Goal: Task Accomplishment & Management: Manage account settings

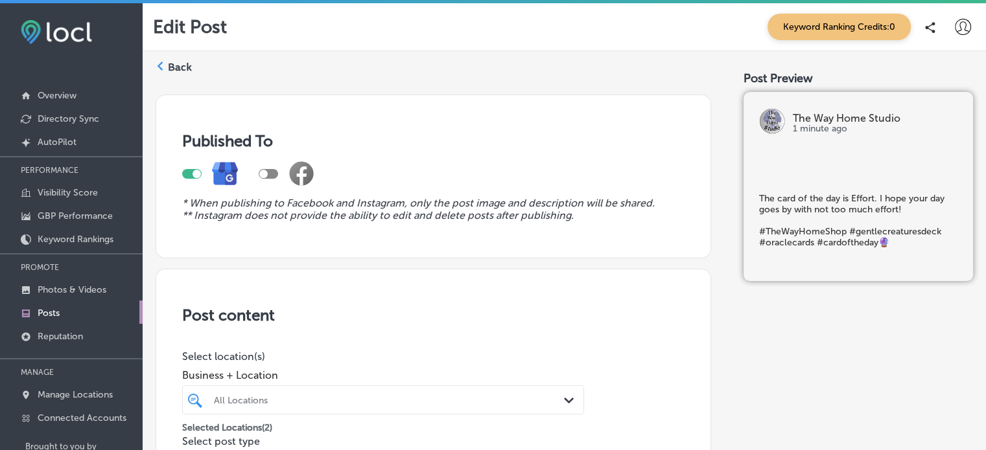
click at [679, 95] on div "Published To * When publishing to Facebook and Instagram, only the post image a…" at bounding box center [433, 177] width 555 height 164
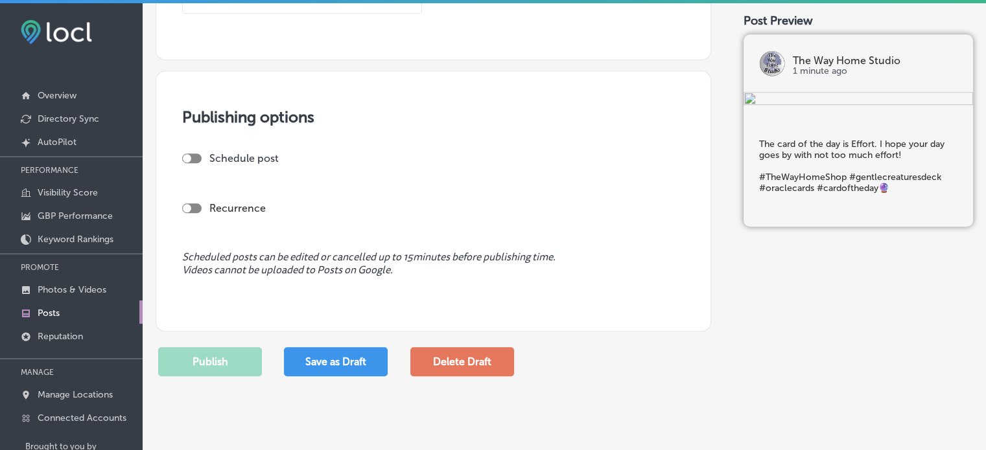
scroll to position [1037, 0]
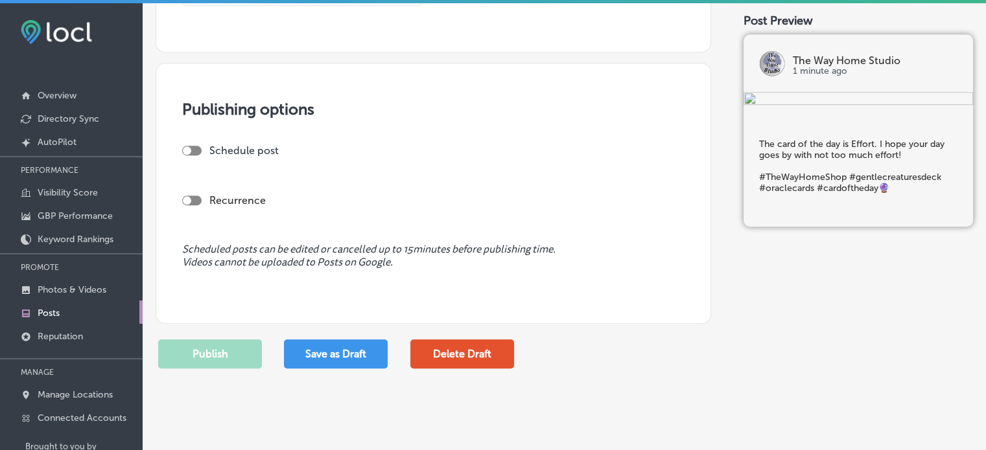
click at [465, 356] on button "Delete Draft" at bounding box center [462, 354] width 104 height 29
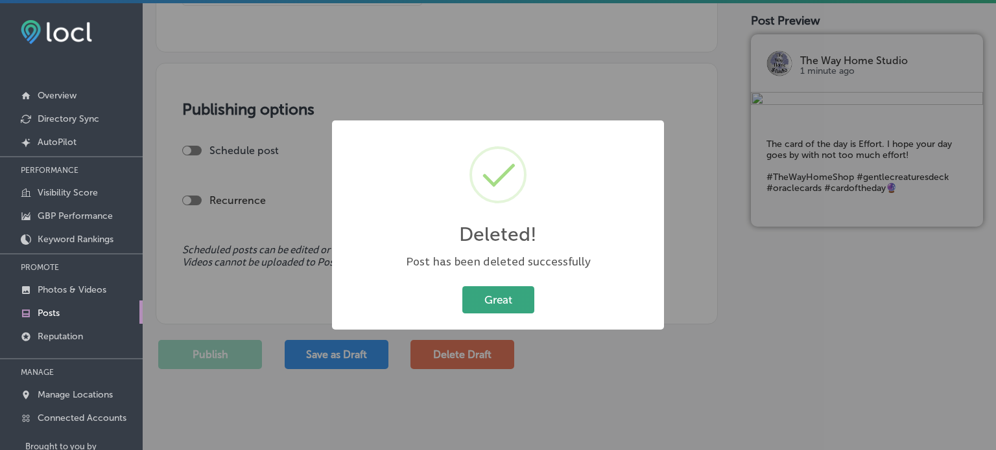
click at [507, 292] on button "Great" at bounding box center [498, 299] width 72 height 27
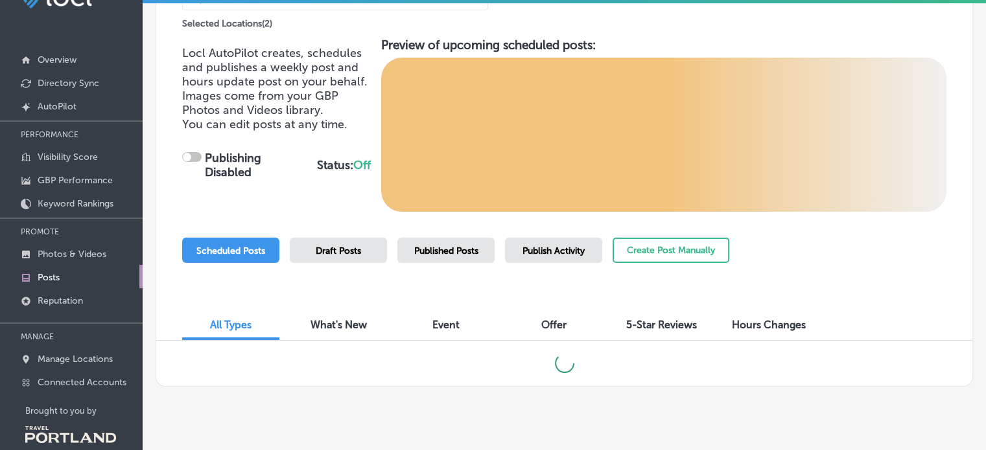
scroll to position [55, 0]
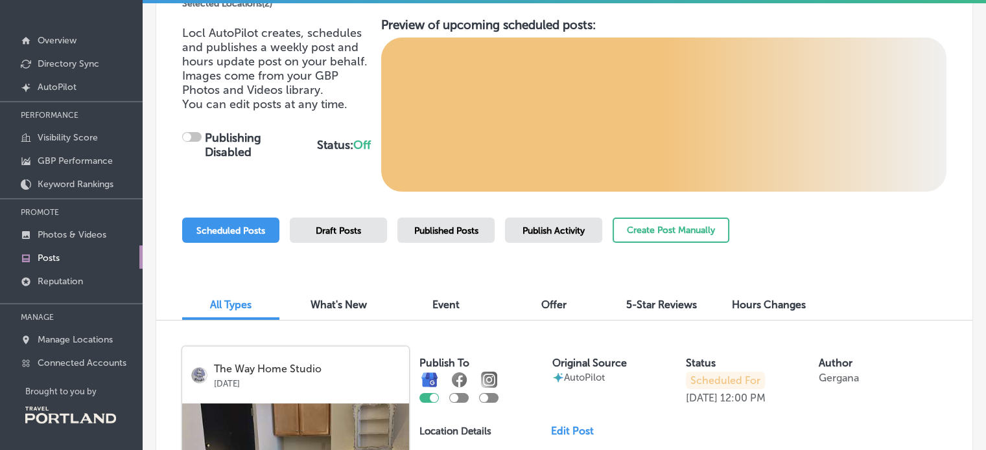
checkbox input "true"
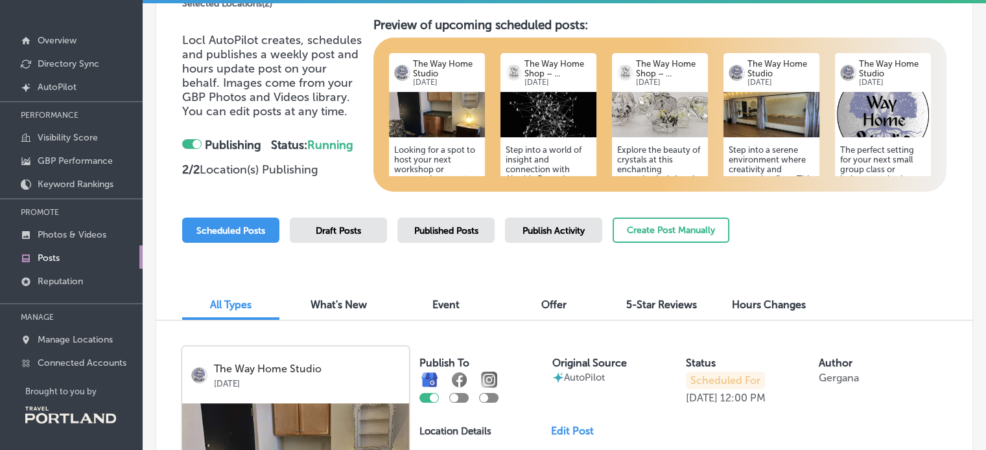
click at [840, 231] on div "Scheduled Posts Draft Posts Published Posts Publish Activity Create Post Manual…" at bounding box center [564, 247] width 764 height 59
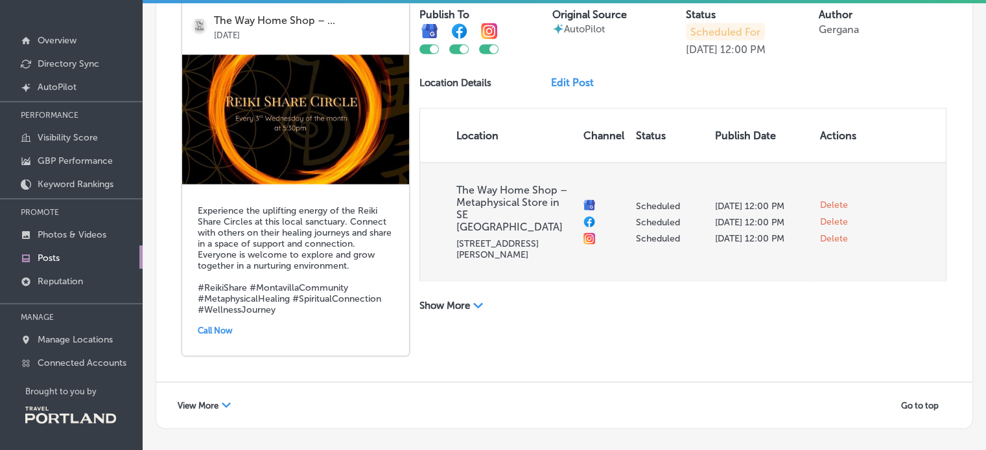
scroll to position [2545, 0]
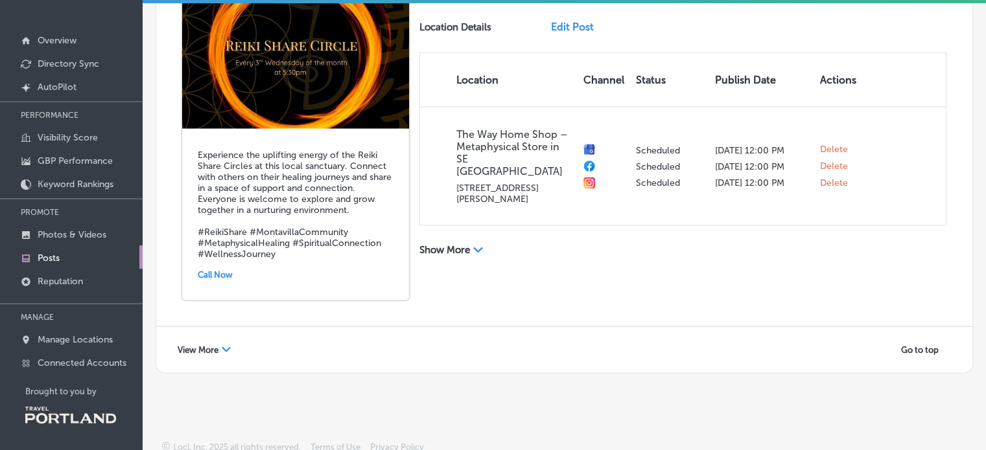
click at [231, 340] on div "View More Path Created with Sketch." at bounding box center [204, 350] width 70 height 20
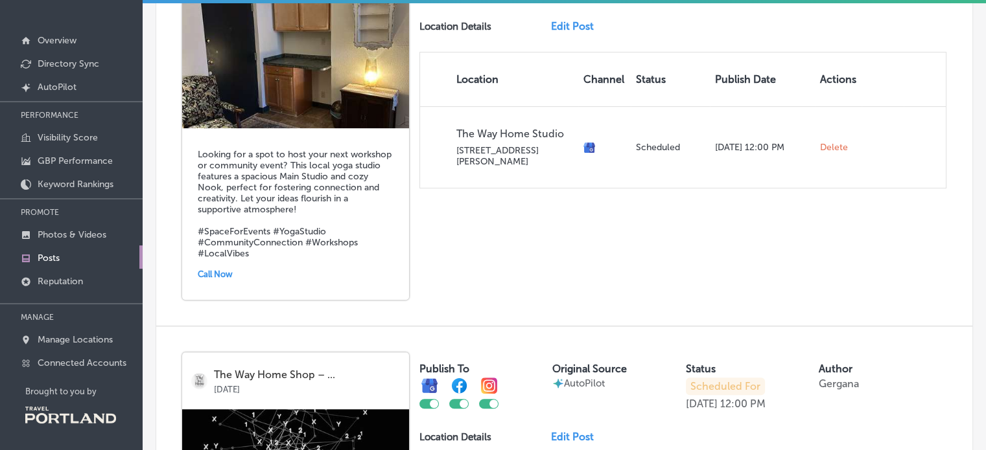
scroll to position [268, 0]
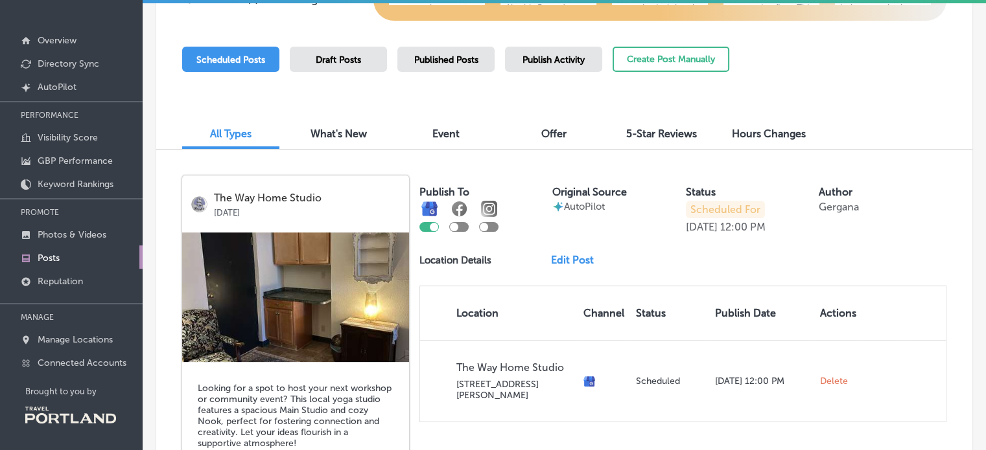
click at [533, 85] on div "Scheduled Posts Draft Posts Published Posts Publish Activity Create Post Manual…" at bounding box center [455, 76] width 547 height 59
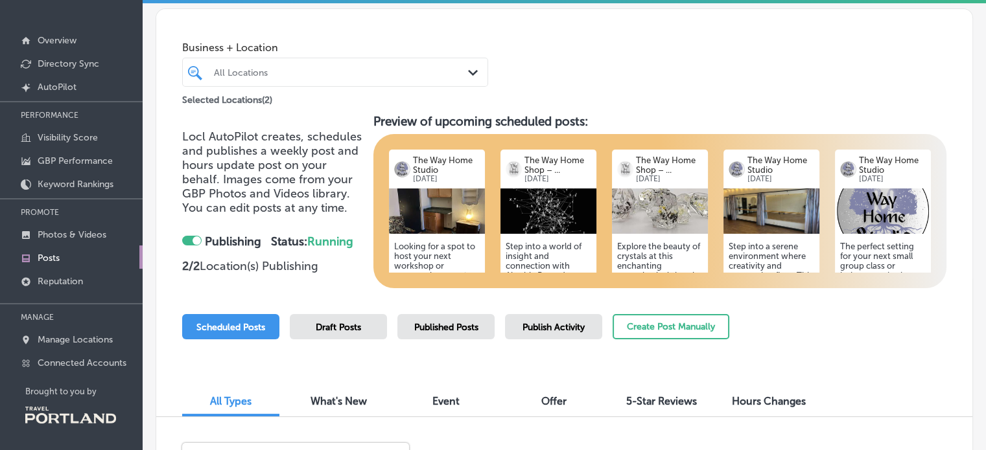
scroll to position [0, 0]
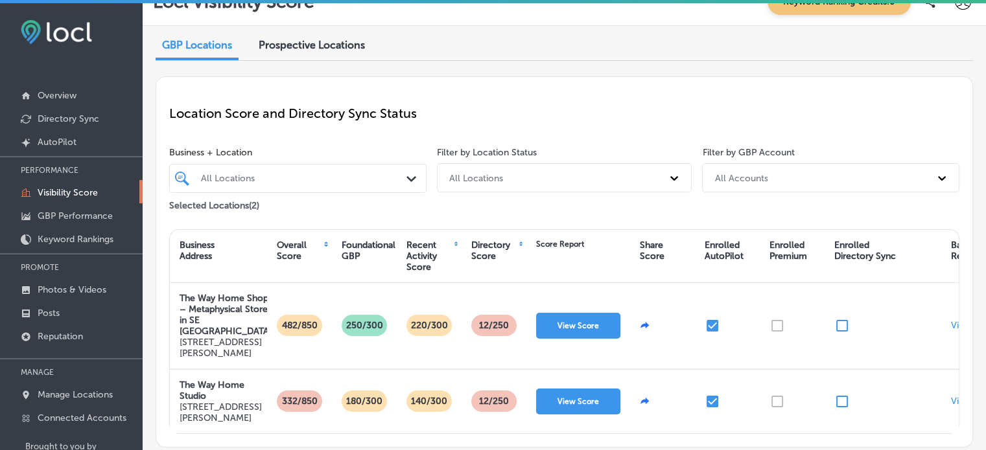
scroll to position [80, 0]
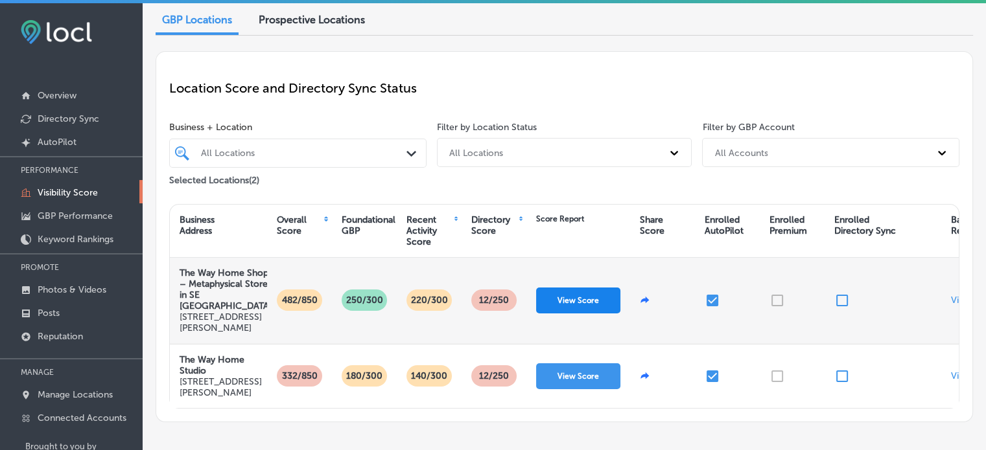
click at [554, 288] on button "View Score" at bounding box center [578, 301] width 84 height 26
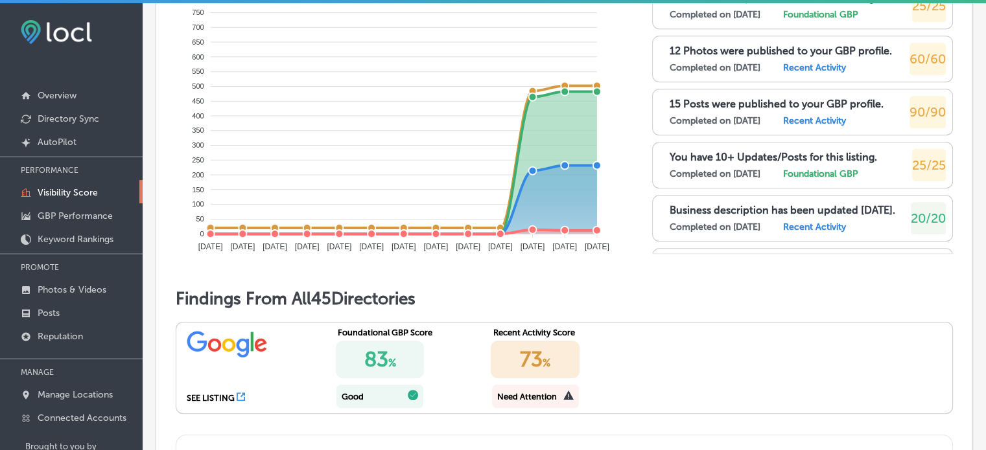
scroll to position [1049, 0]
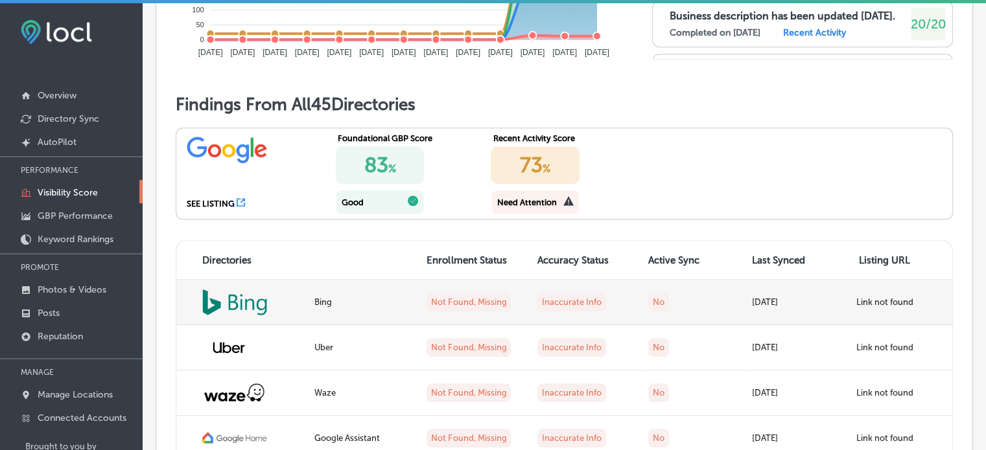
click at [786, 296] on td "Sep 16, 2025" at bounding box center [796, 302] width 104 height 45
click at [460, 296] on label "Not Found, Missing" at bounding box center [468, 302] width 84 height 19
click at [270, 304] on div at bounding box center [250, 302] width 97 height 27
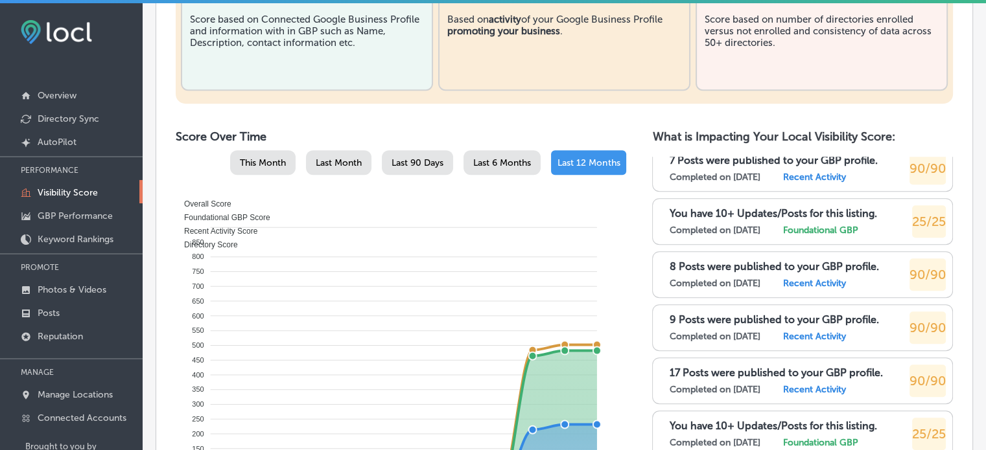
scroll to position [0, 0]
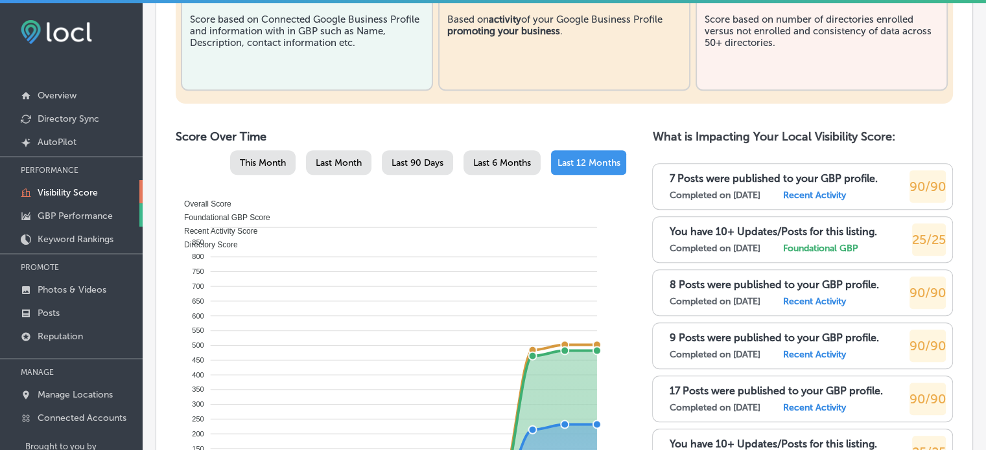
click at [106, 213] on p "GBP Performance" at bounding box center [75, 216] width 75 height 11
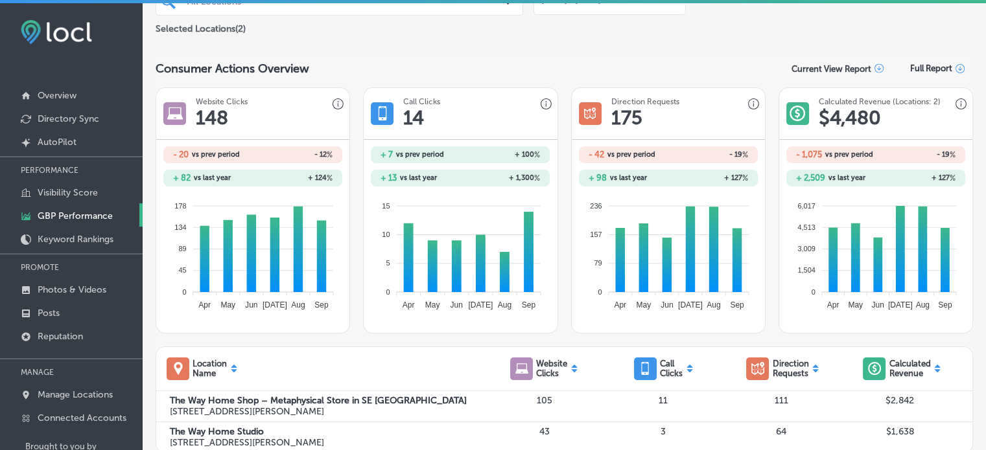
scroll to position [65, 0]
